Goal: Task Accomplishment & Management: Use online tool/utility

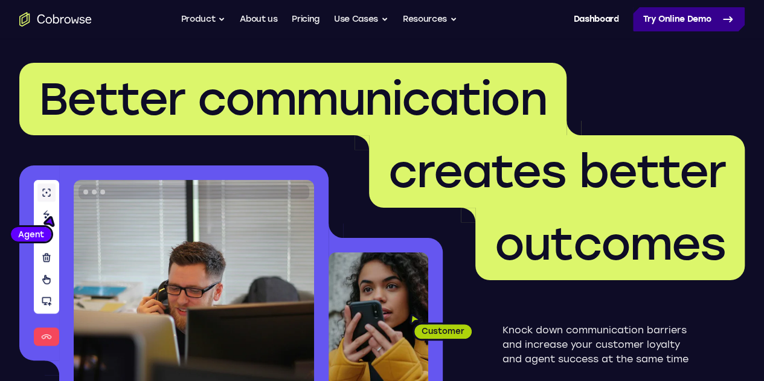
click at [637, 21] on link "Try Online Demo" at bounding box center [689, 19] width 112 height 24
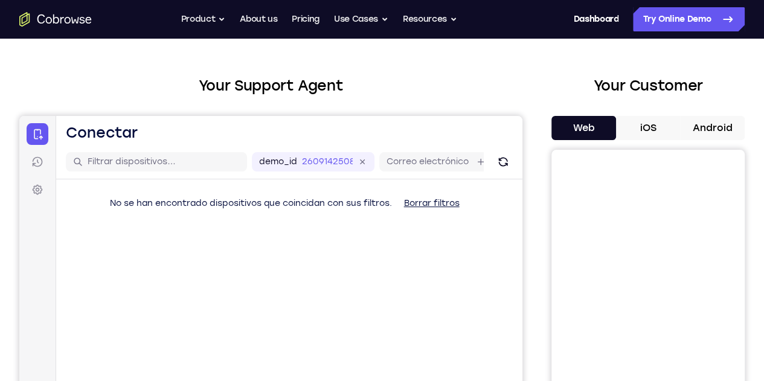
scroll to position [60, 0]
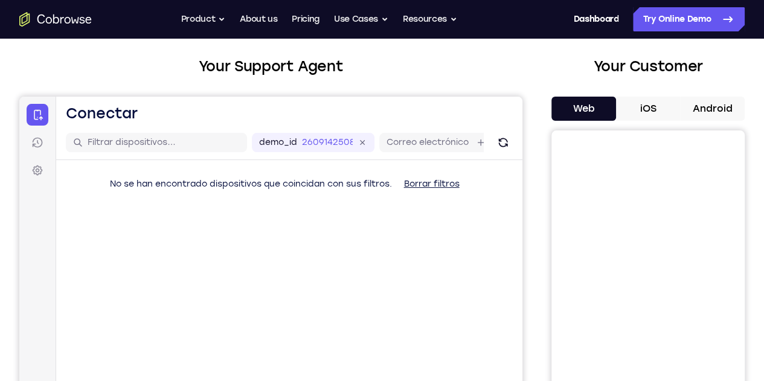
click at [689, 101] on button "Android" at bounding box center [712, 109] width 65 height 24
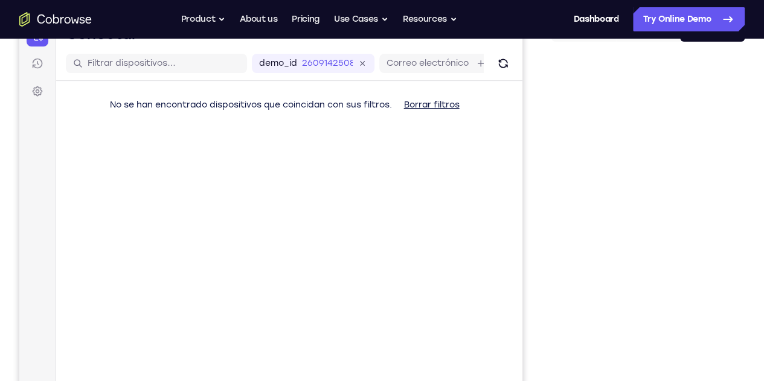
scroll to position [121, 0]
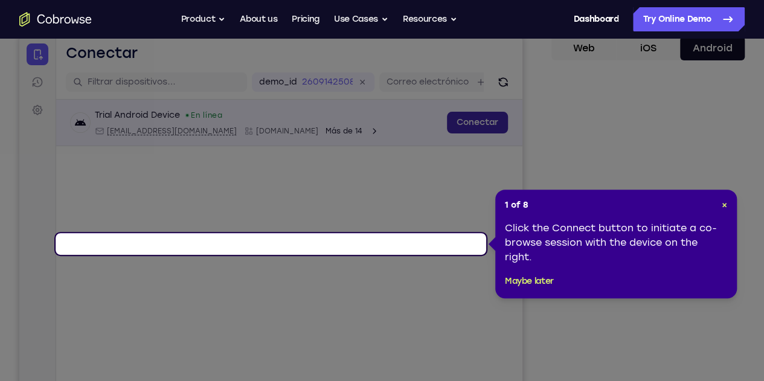
click at [447, 134] on link "Conectar" at bounding box center [477, 123] width 61 height 22
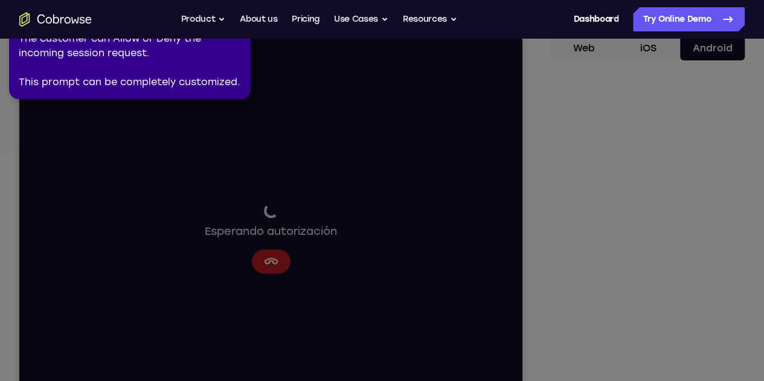
click at [665, 275] on icon at bounding box center [384, 188] width 778 height 386
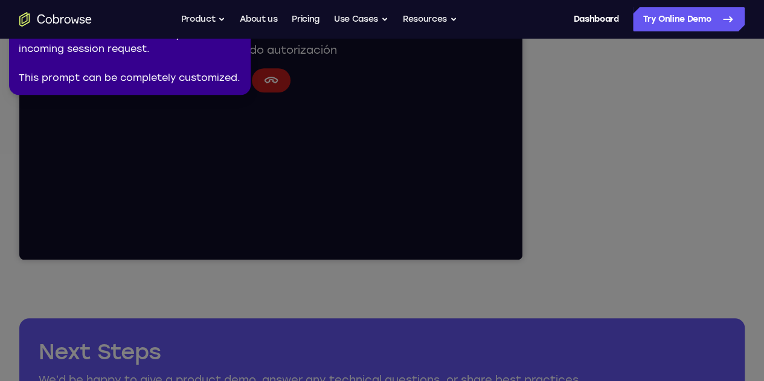
scroll to position [181, 0]
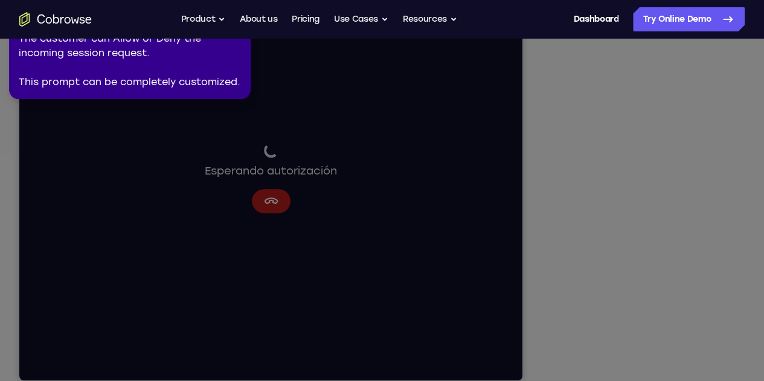
click at [666, 211] on icon at bounding box center [384, 188] width 778 height 386
click at [669, 216] on icon at bounding box center [384, 188] width 778 height 386
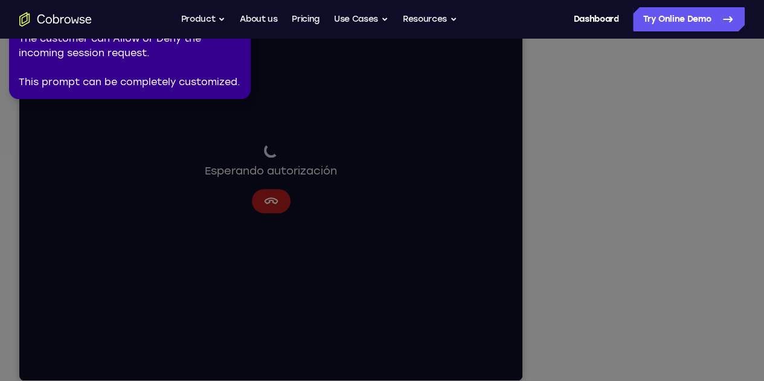
click at [665, 185] on icon at bounding box center [384, 188] width 778 height 386
click at [647, 111] on icon at bounding box center [384, 188] width 778 height 386
click at [209, 85] on div "The customer can Allow or Deny the incoming session request. This prompt can be…" at bounding box center [130, 60] width 222 height 58
click at [324, 166] on icon at bounding box center [384, 188] width 778 height 386
click at [627, 182] on icon at bounding box center [384, 188] width 778 height 386
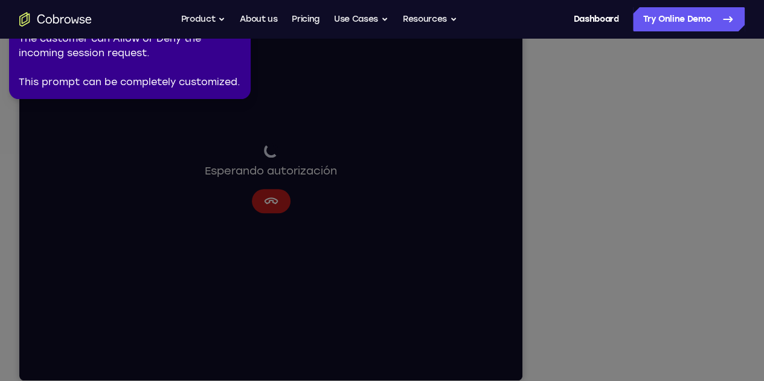
click at [627, 182] on icon at bounding box center [384, 188] width 778 height 386
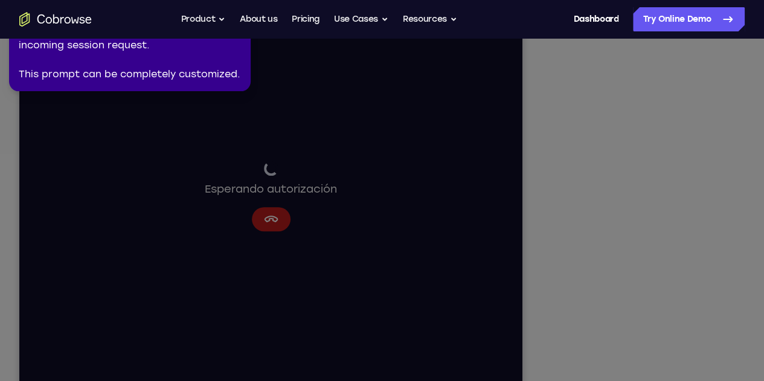
scroll to position [155, 0]
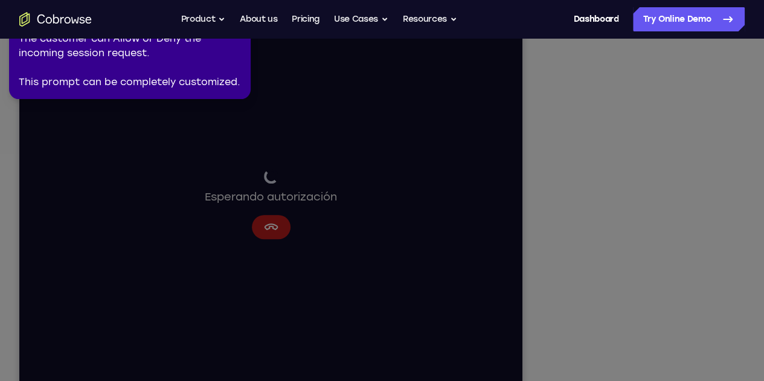
click at [641, 114] on icon at bounding box center [384, 188] width 778 height 386
click at [659, 221] on icon at bounding box center [384, 188] width 778 height 386
click at [667, 245] on icon at bounding box center [384, 188] width 778 height 386
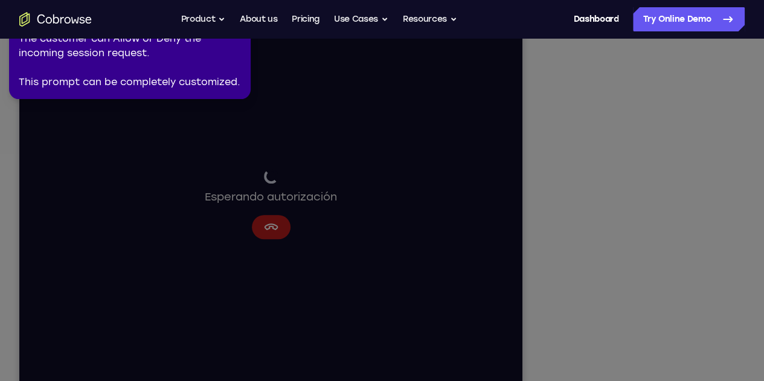
click at [667, 245] on icon at bounding box center [384, 188] width 778 height 386
click at [649, 150] on icon at bounding box center [384, 188] width 778 height 386
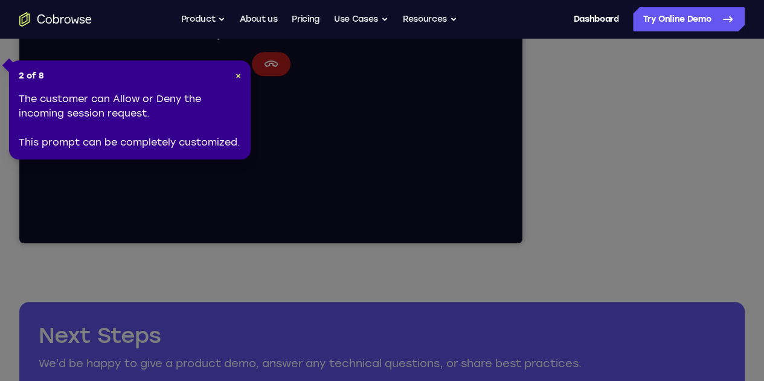
scroll to position [518, 0]
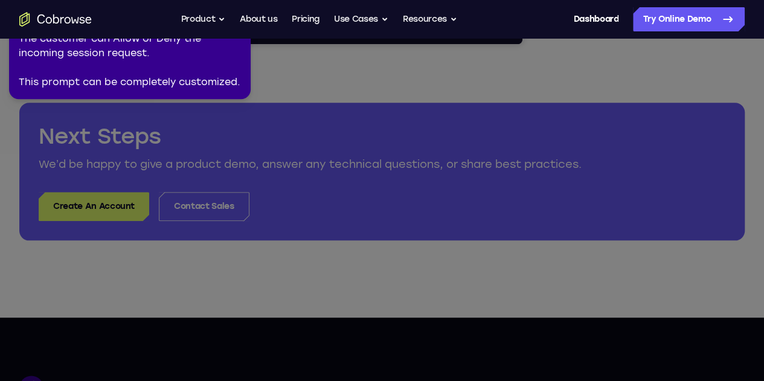
click at [131, 72] on div "The customer can Allow or Deny the incoming session request. This prompt can be…" at bounding box center [130, 60] width 222 height 58
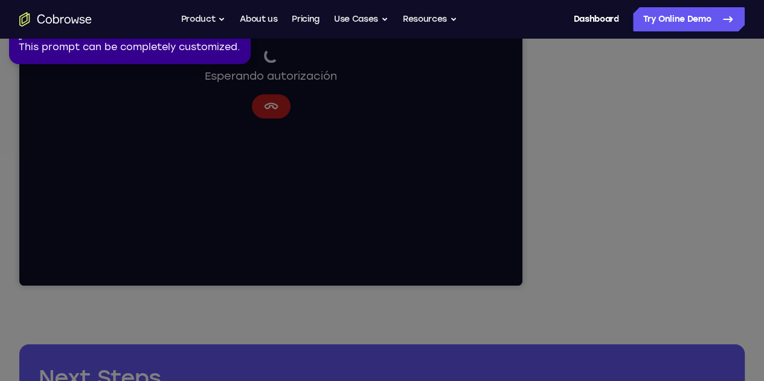
scroll to position [0, 0]
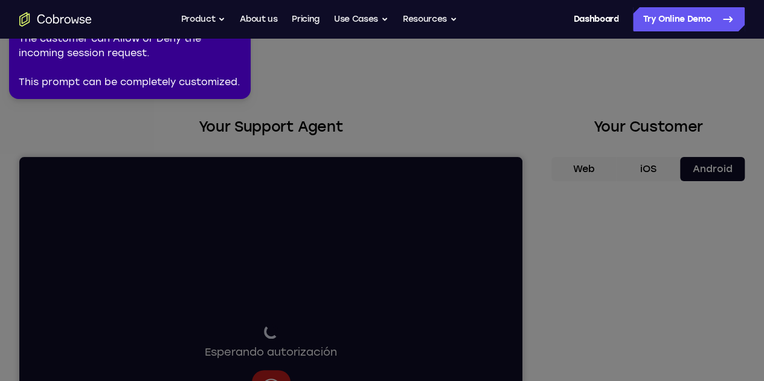
click at [539, 86] on icon at bounding box center [384, 188] width 778 height 386
click at [394, 79] on icon at bounding box center [384, 188] width 778 height 386
click at [90, 76] on div "The customer can Allow or Deny the incoming session request. This prompt can be…" at bounding box center [130, 60] width 222 height 58
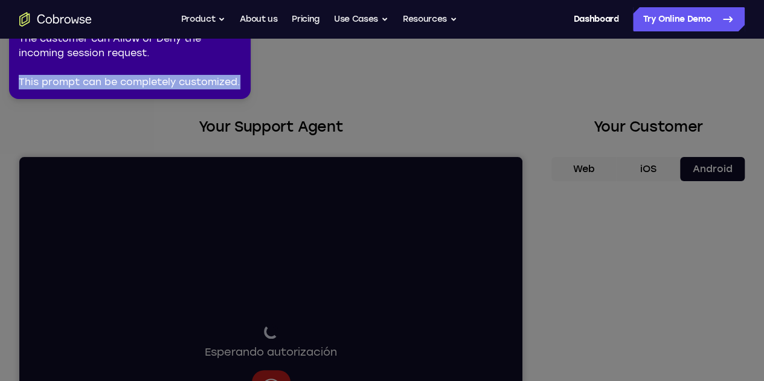
click at [90, 76] on div "The customer can Allow or Deny the incoming session request. This prompt can be…" at bounding box center [130, 60] width 222 height 58
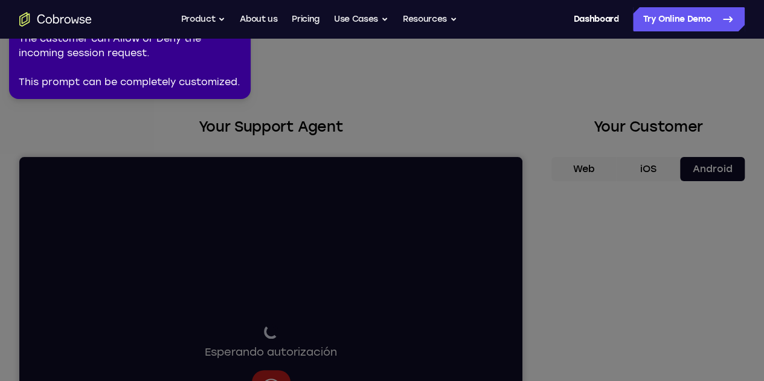
click at [99, 63] on div "The customer can Allow or Deny the incoming session request. This prompt can be…" at bounding box center [130, 60] width 222 height 58
click at [98, 80] on div "The customer can Allow or Deny the incoming session request. This prompt can be…" at bounding box center [130, 60] width 222 height 58
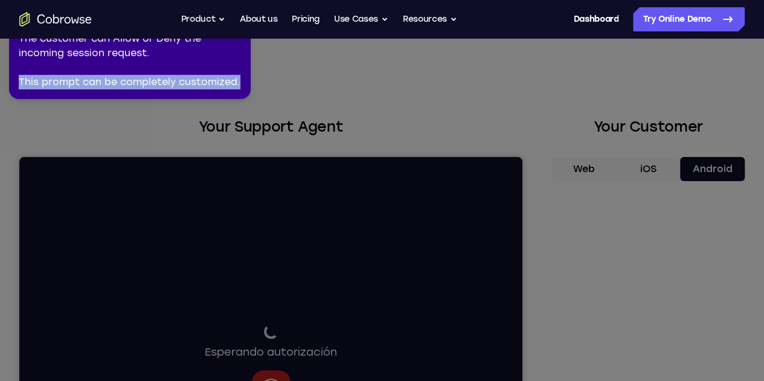
click at [98, 80] on div "The customer can Allow or Deny the incoming session request. This prompt can be…" at bounding box center [130, 60] width 222 height 58
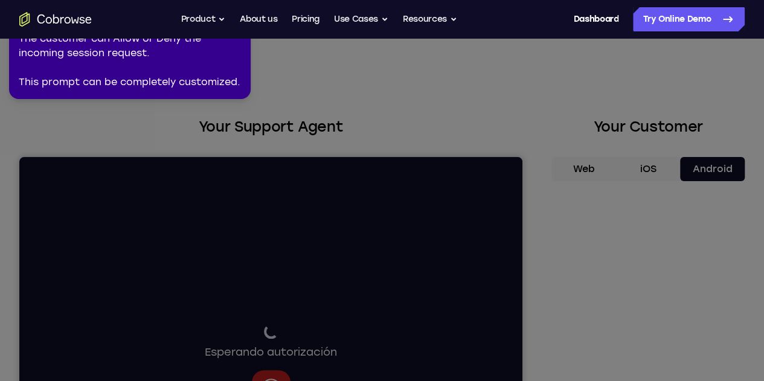
click at [363, 191] on icon at bounding box center [384, 188] width 778 height 386
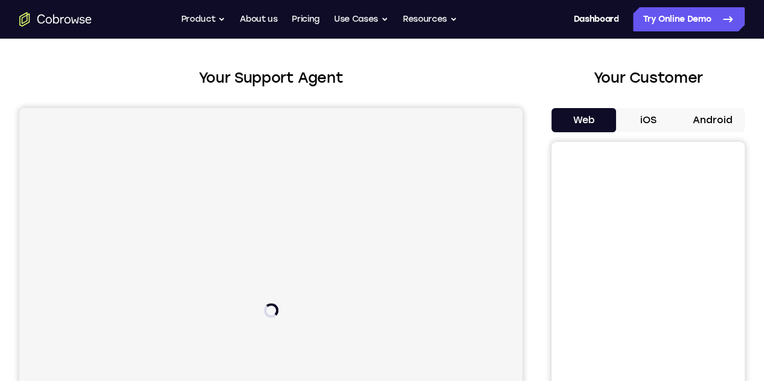
scroll to position [60, 0]
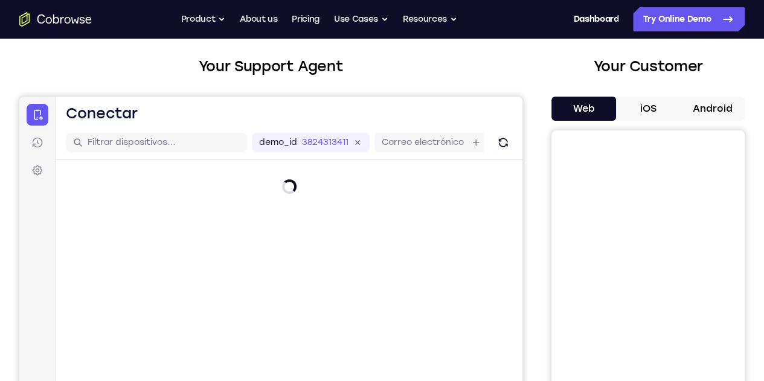
click at [563, 105] on button "Web" at bounding box center [584, 109] width 65 height 24
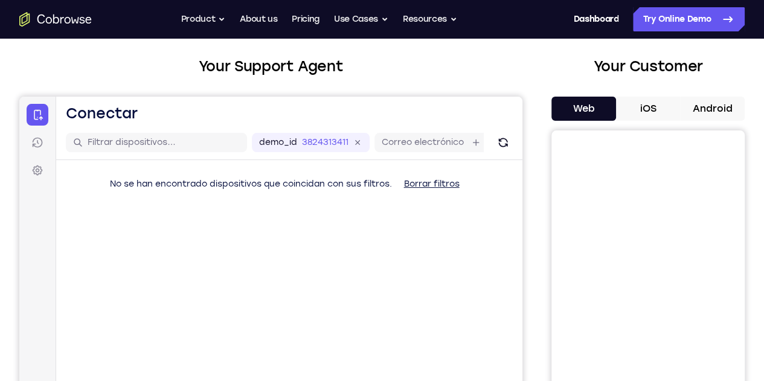
click at [395, 196] on button "Borrar filtros" at bounding box center [432, 184] width 75 height 24
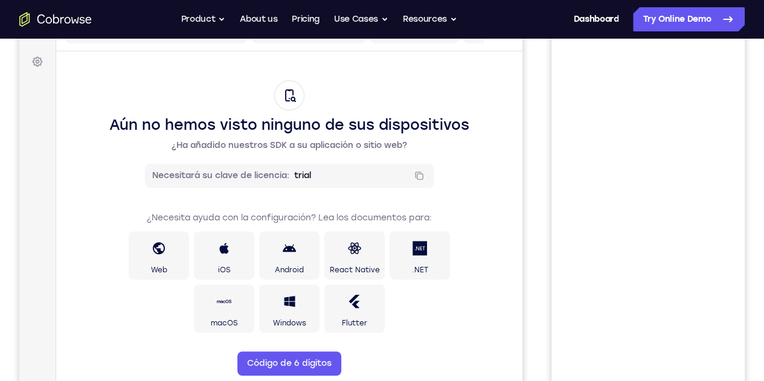
scroll to position [181, 0]
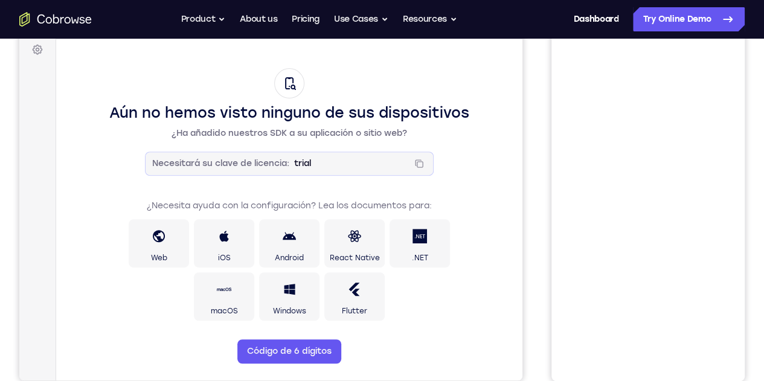
click at [294, 171] on div "trial ¡Copiado!" at bounding box center [360, 163] width 132 height 15
click at [414, 169] on icon at bounding box center [419, 164] width 10 height 10
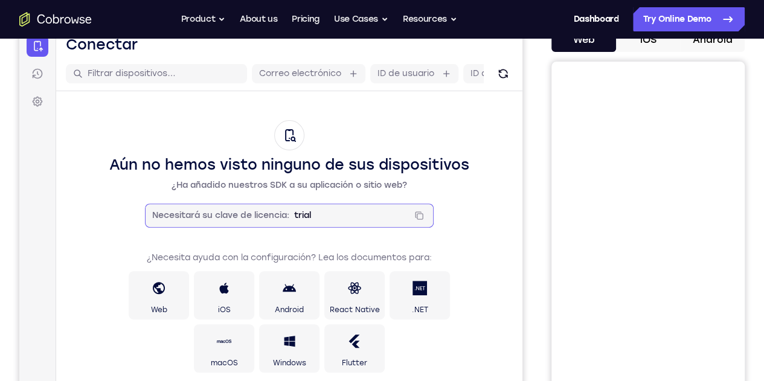
scroll to position [60, 0]
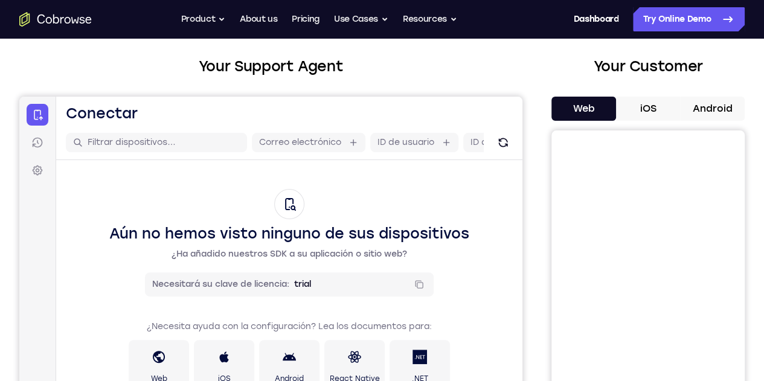
click at [565, 105] on button "Web" at bounding box center [584, 109] width 65 height 24
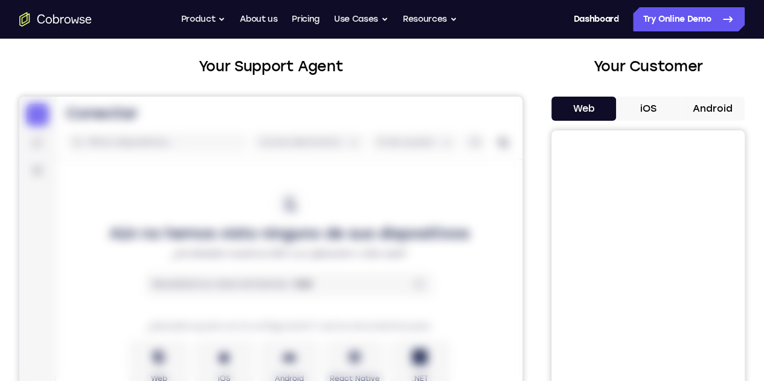
click at [562, 117] on button "Web" at bounding box center [584, 109] width 65 height 24
click at [624, 107] on button "iOS" at bounding box center [648, 109] width 65 height 24
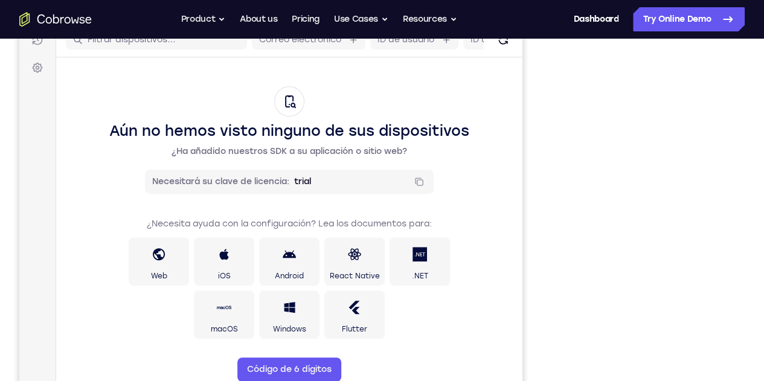
scroll to position [181, 0]
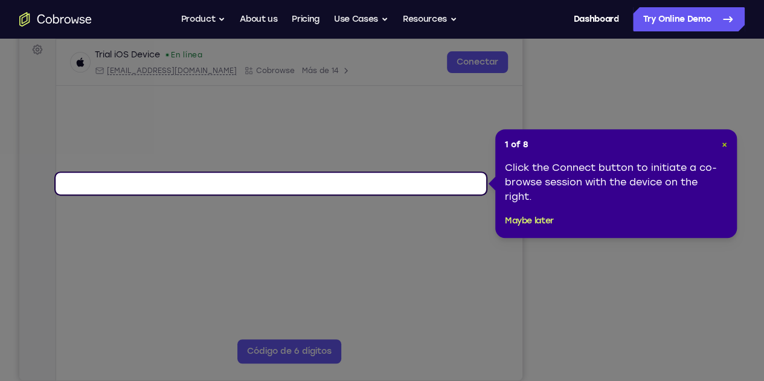
click at [724, 146] on span "×" at bounding box center [724, 145] width 5 height 10
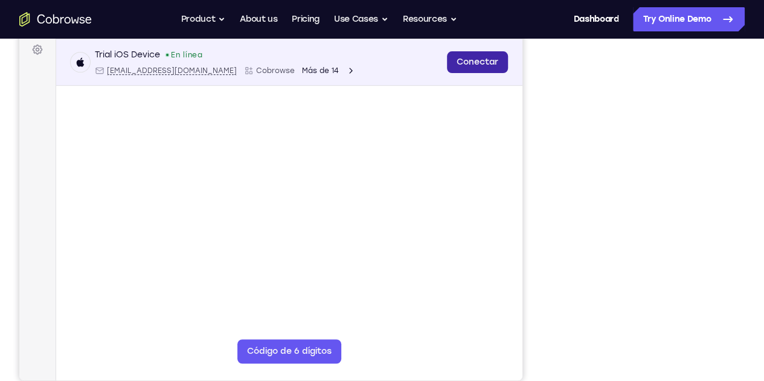
click at [447, 73] on link "Conectar" at bounding box center [477, 62] width 61 height 22
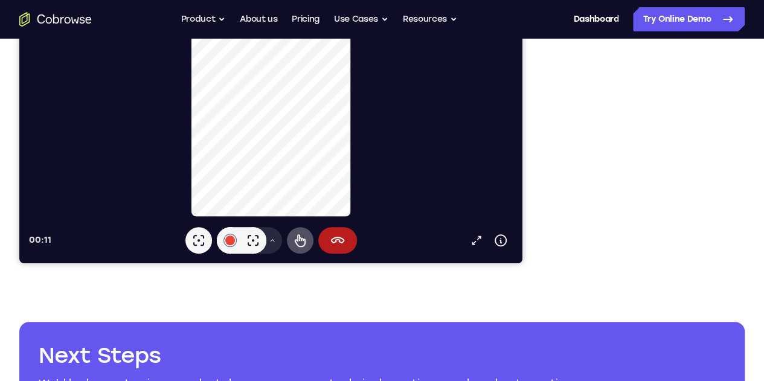
scroll to position [302, 0]
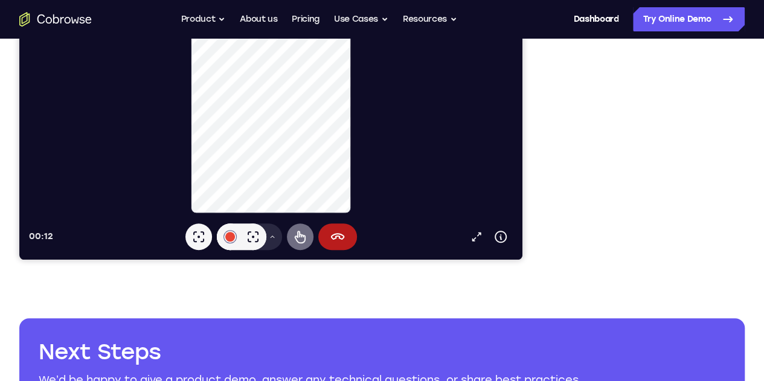
click at [294, 236] on icon at bounding box center [299, 237] width 11 height 13
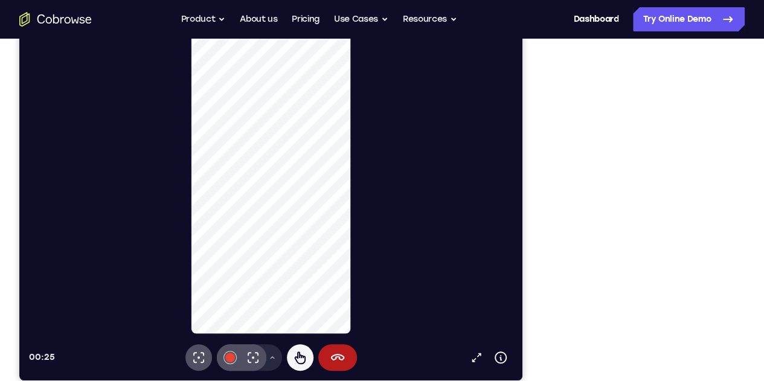
scroll to position [60, 0]
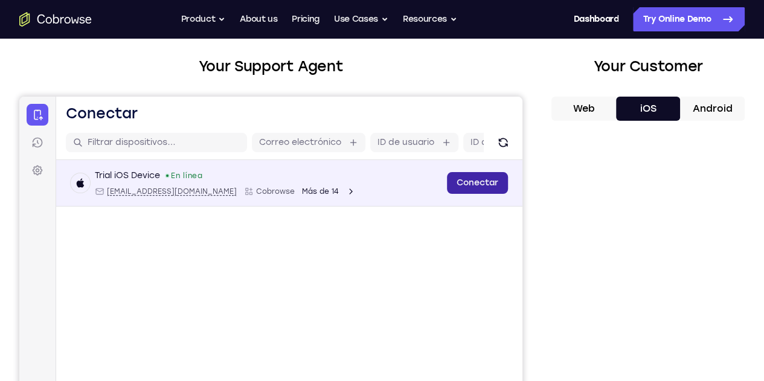
click at [447, 194] on link "Conectar" at bounding box center [477, 183] width 61 height 22
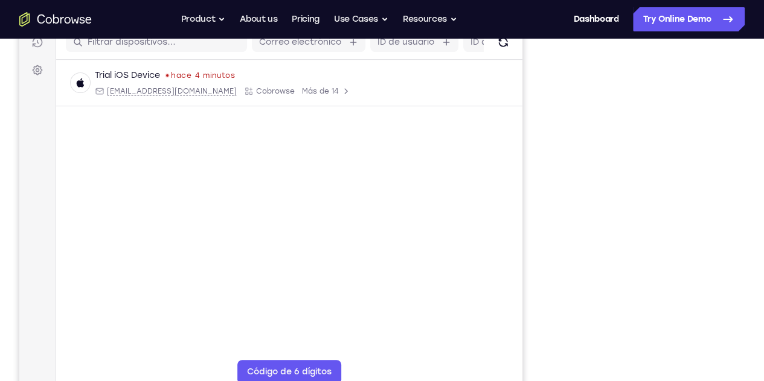
scroll to position [162, 0]
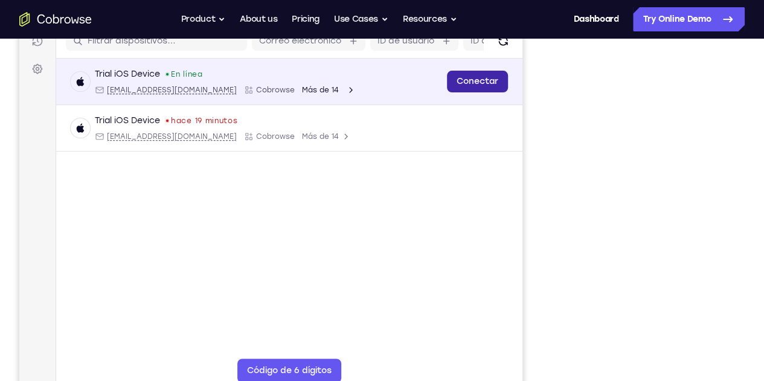
click at [447, 92] on link "Conectar" at bounding box center [477, 82] width 61 height 22
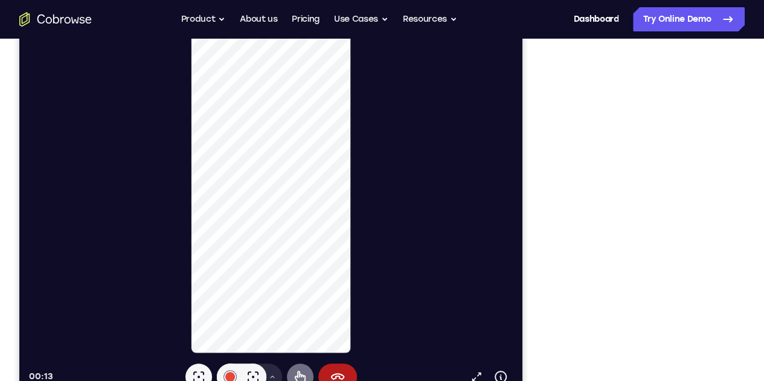
click at [294, 372] on icon at bounding box center [299, 377] width 11 height 13
